Goal: Book appointment/travel/reservation

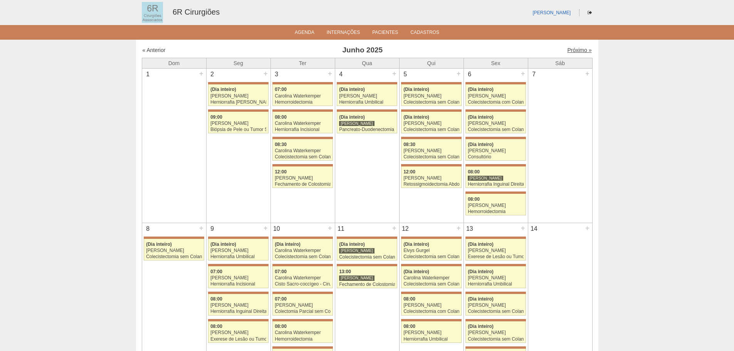
click at [583, 51] on link "Próximo »" at bounding box center [580, 50] width 24 height 6
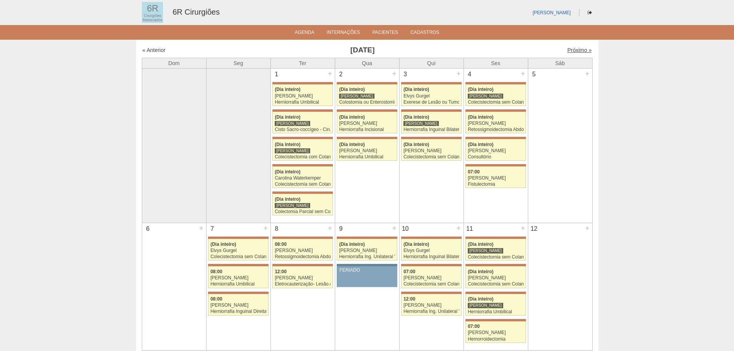
click at [581, 51] on link "Próximo »" at bounding box center [580, 50] width 24 height 6
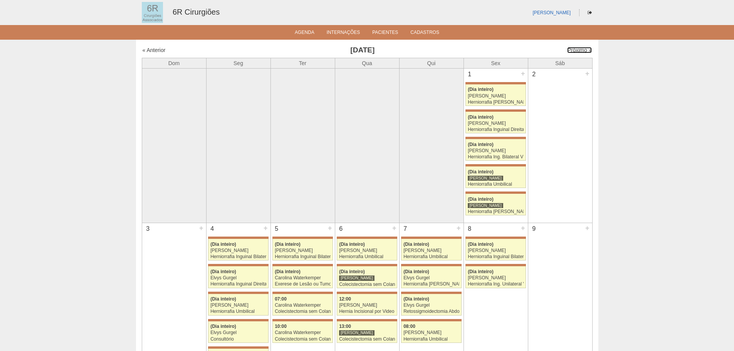
click at [581, 51] on link "Próximo »" at bounding box center [580, 50] width 24 height 6
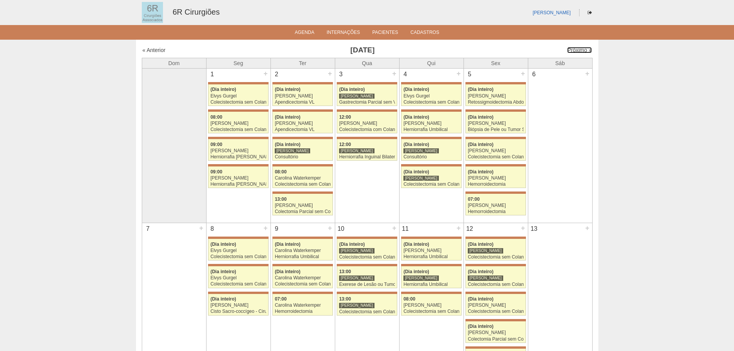
click at [581, 51] on link "Próximo »" at bounding box center [580, 50] width 24 height 6
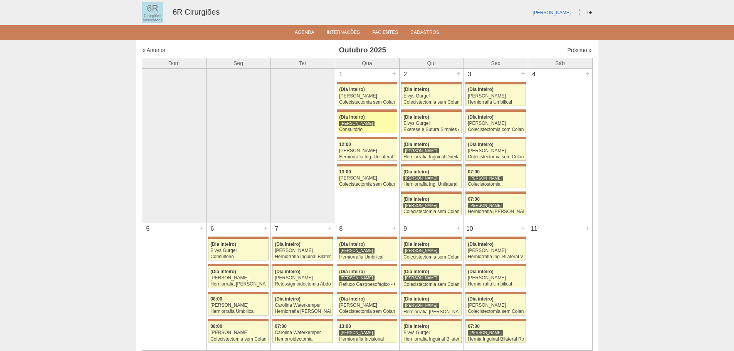
click at [371, 122] on div "[PERSON_NAME]" at bounding box center [367, 123] width 56 height 5
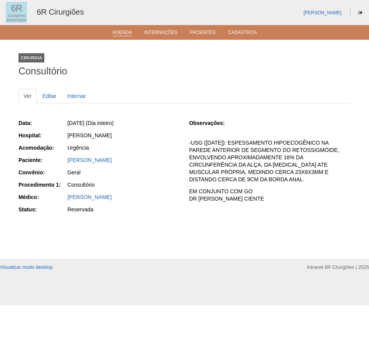
click at [131, 34] on link "Agenda" at bounding box center [123, 33] width 20 height 7
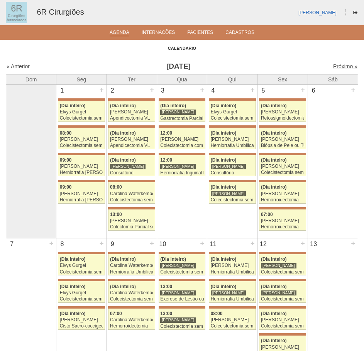
click at [339, 66] on link "Próximo »" at bounding box center [345, 66] width 24 height 6
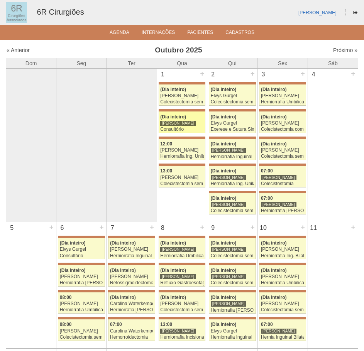
click at [180, 127] on div "Consultório" at bounding box center [181, 129] width 43 height 5
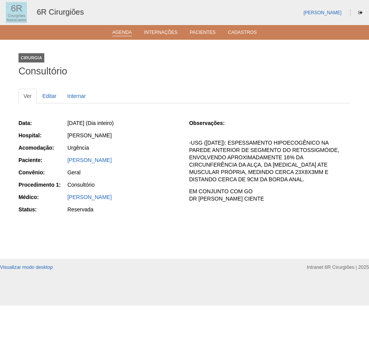
drag, startPoint x: 125, startPoint y: 33, endPoint x: 130, endPoint y: 33, distance: 4.3
click at [125, 33] on link "Agenda" at bounding box center [123, 33] width 20 height 7
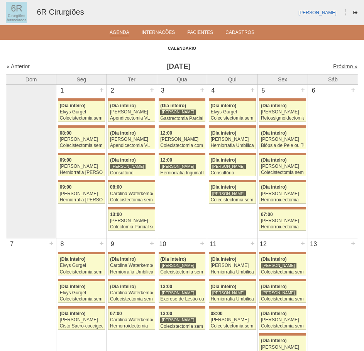
click at [336, 66] on link "Próximo »" at bounding box center [345, 66] width 24 height 6
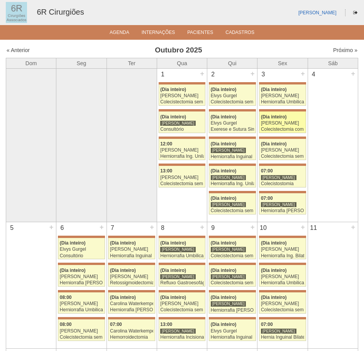
click at [290, 113] on link "71583 Gabriel Lopes (Dia inteiro) Gabriel Lopes Colecistectomia com Colangiogra…" at bounding box center [282, 121] width 47 height 21
click at [254, 71] on div "+" at bounding box center [252, 74] width 7 height 10
click at [344, 52] on link "Próximo »" at bounding box center [345, 50] width 24 height 6
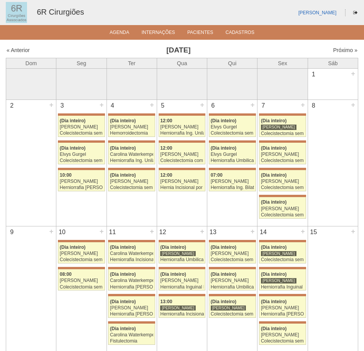
click at [339, 55] on div "« Anterior Novembro 2025 Próximo »" at bounding box center [182, 51] width 352 height 12
click at [340, 49] on link "Próximo »" at bounding box center [345, 50] width 24 height 6
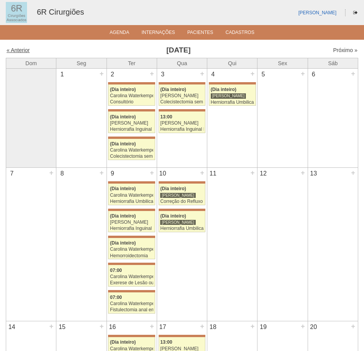
click at [14, 52] on link "« Anterior" at bounding box center [18, 50] width 23 height 6
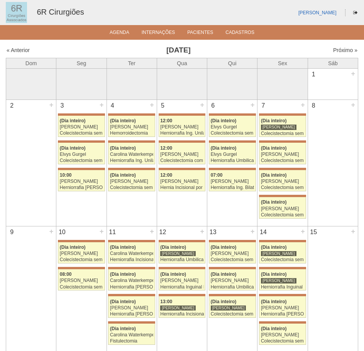
click at [17, 47] on div "« Anterior" at bounding box center [49, 50] width 84 height 8
click at [17, 53] on link "« Anterior" at bounding box center [18, 50] width 23 height 6
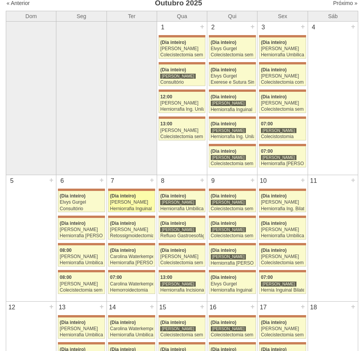
scroll to position [116, 0]
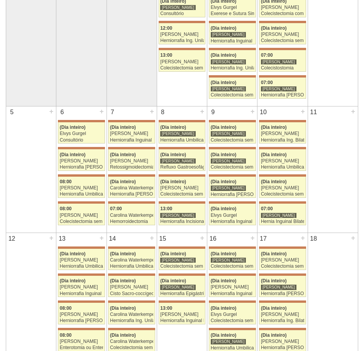
click at [311, 74] on td "4 +" at bounding box center [332, 29] width 50 height 153
click at [327, 156] on td "11 +" at bounding box center [332, 169] width 50 height 126
